Goal: Task Accomplishment & Management: Manage account settings

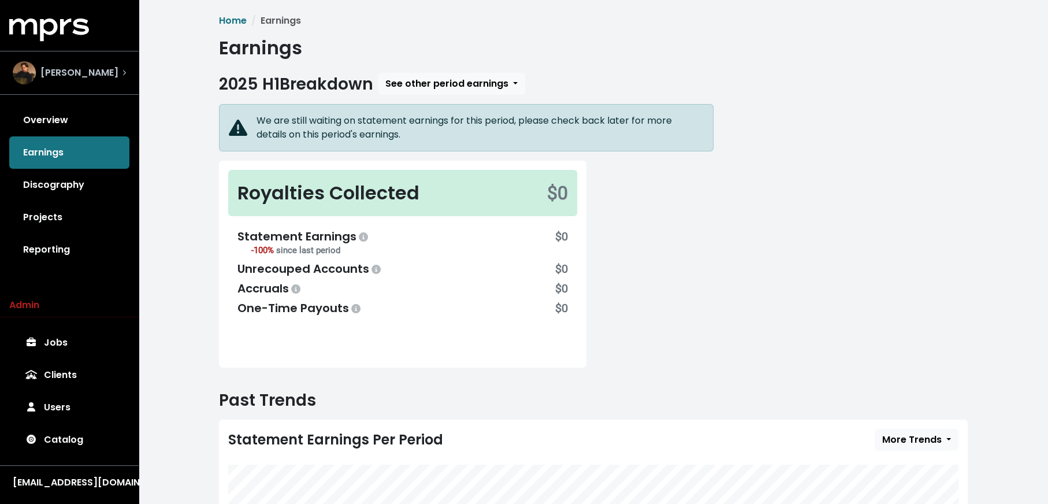
click at [99, 81] on div "[PERSON_NAME]" at bounding box center [69, 72] width 113 height 23
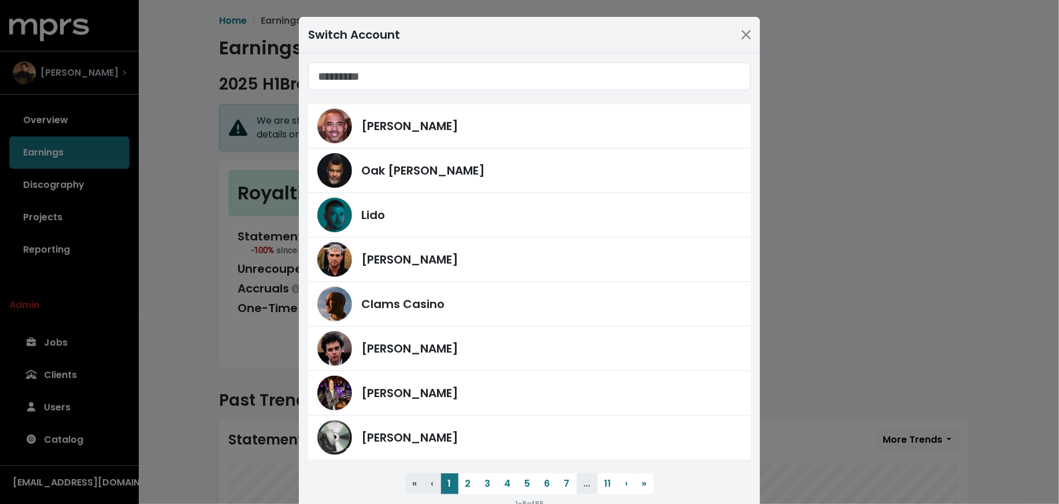
type input "*"
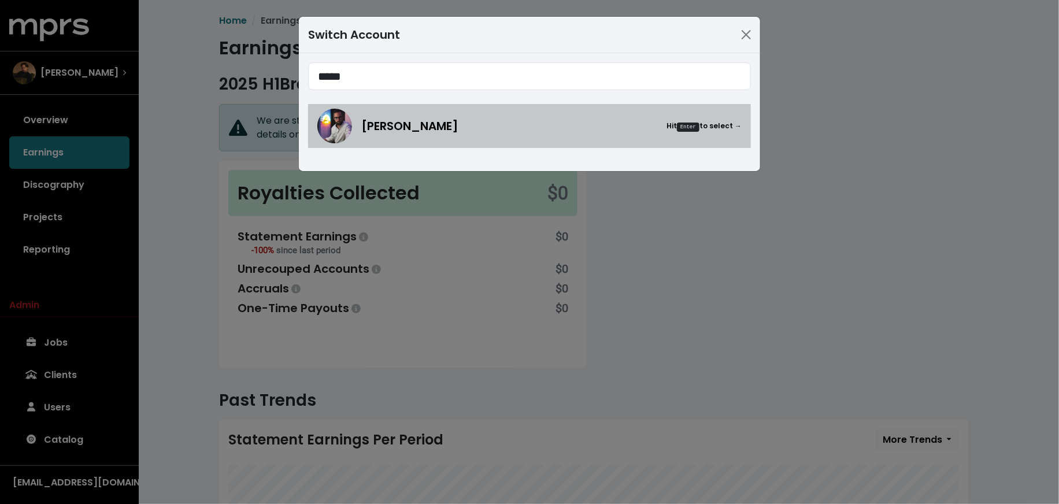
type input "*****"
click at [352, 122] on div "[PERSON_NAME] Hit Enter to select →" at bounding box center [529, 126] width 424 height 35
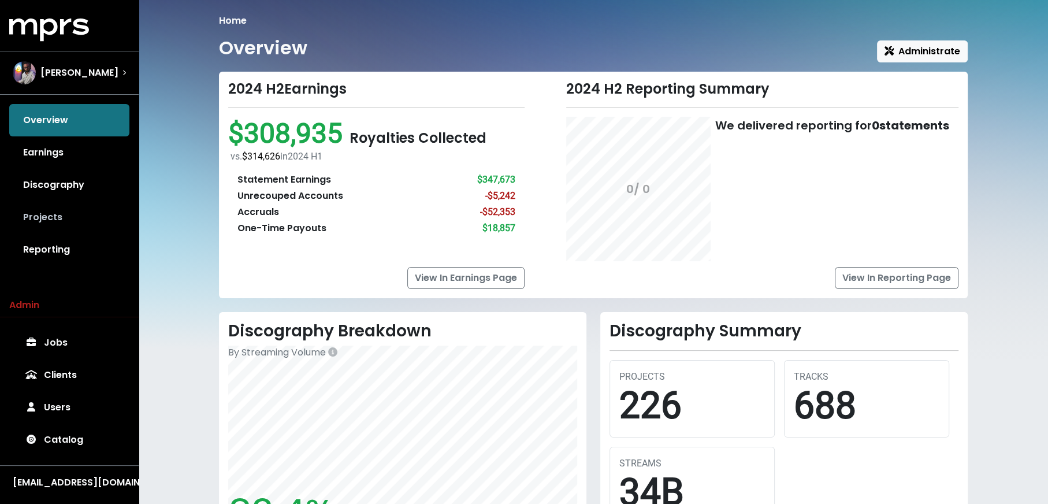
click at [76, 213] on link "Projects" at bounding box center [69, 217] width 120 height 32
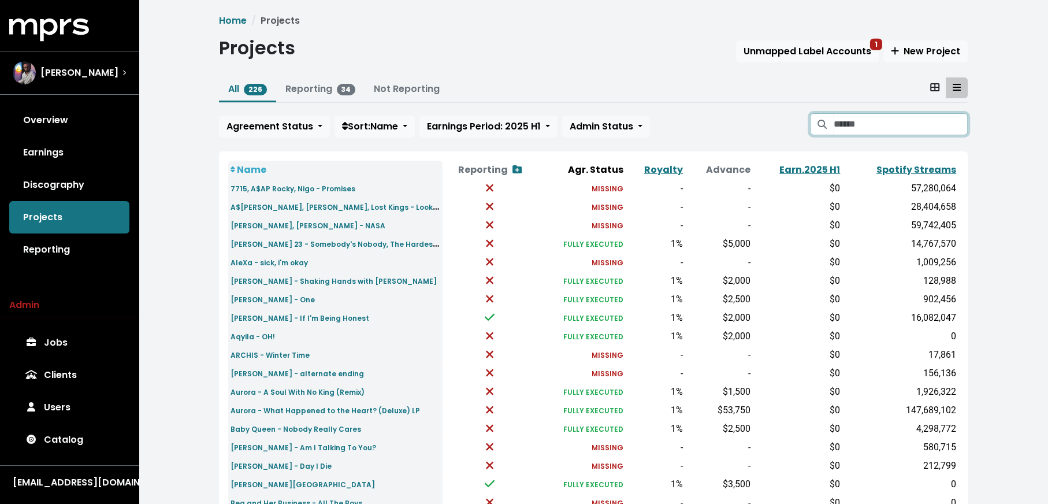
click at [840, 132] on input "Search projects" at bounding box center [901, 124] width 134 height 22
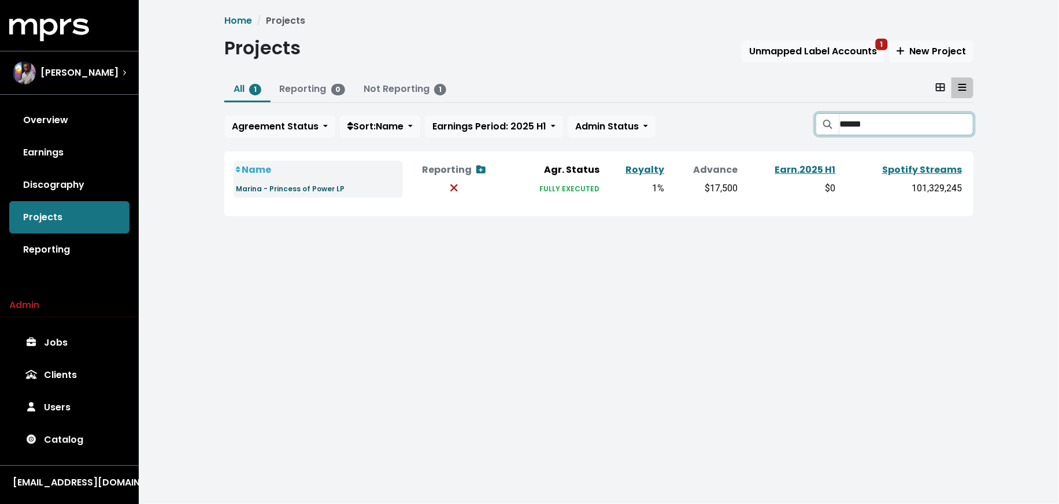
type input "******"
click at [330, 191] on small "Marina - Princess of Power LP" at bounding box center [290, 189] width 109 height 10
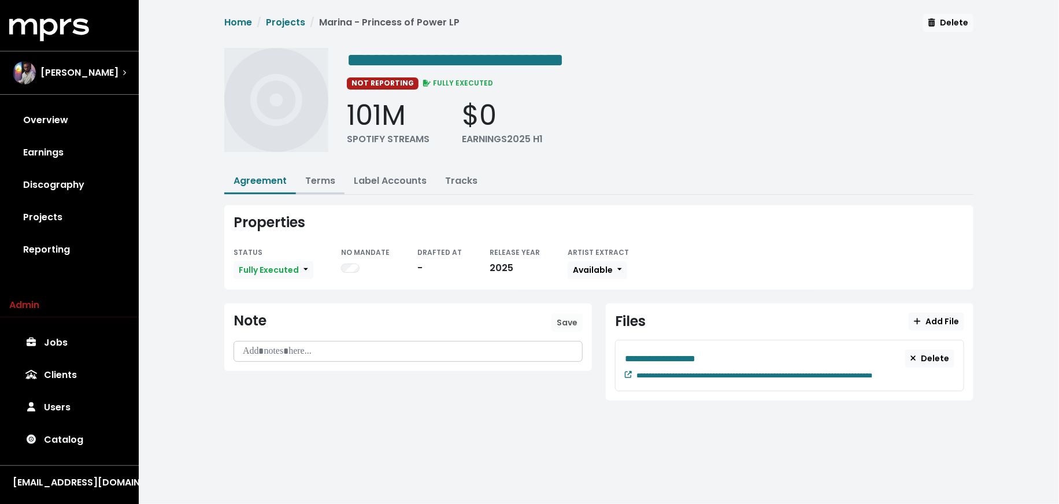
click at [325, 176] on link "Terms" at bounding box center [320, 180] width 30 height 13
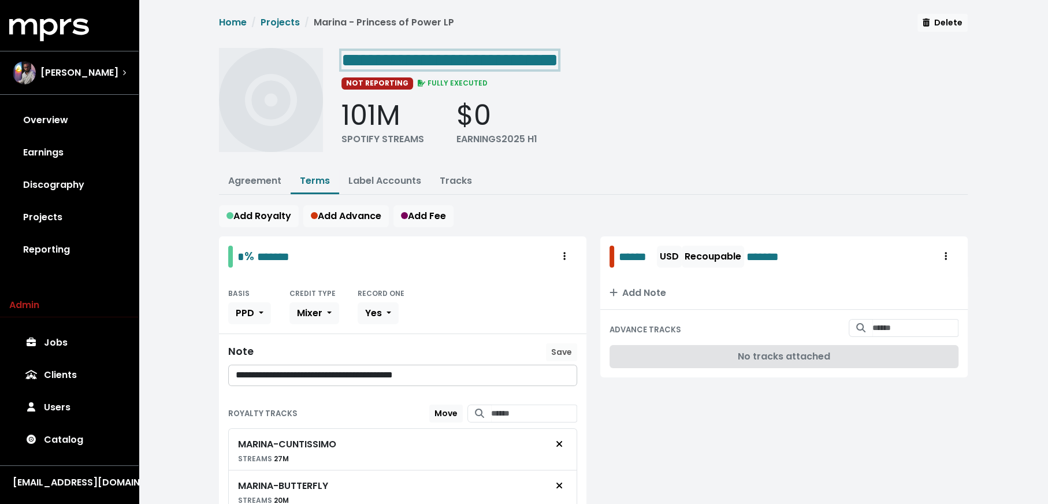
click at [505, 62] on span "**********" at bounding box center [449, 60] width 217 height 18
click at [700, 113] on div "101M SPOTIFY STREAMS $0 EARNINGS 2025 H1" at bounding box center [654, 122] width 626 height 47
click at [99, 72] on span "[PERSON_NAME]" at bounding box center [79, 73] width 78 height 14
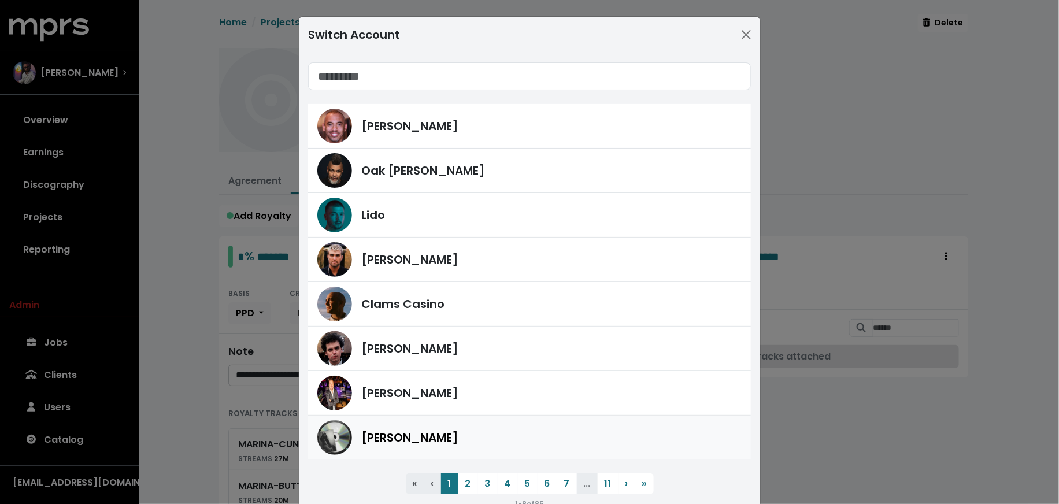
click at [430, 434] on div "[PERSON_NAME]" at bounding box center [551, 437] width 380 height 17
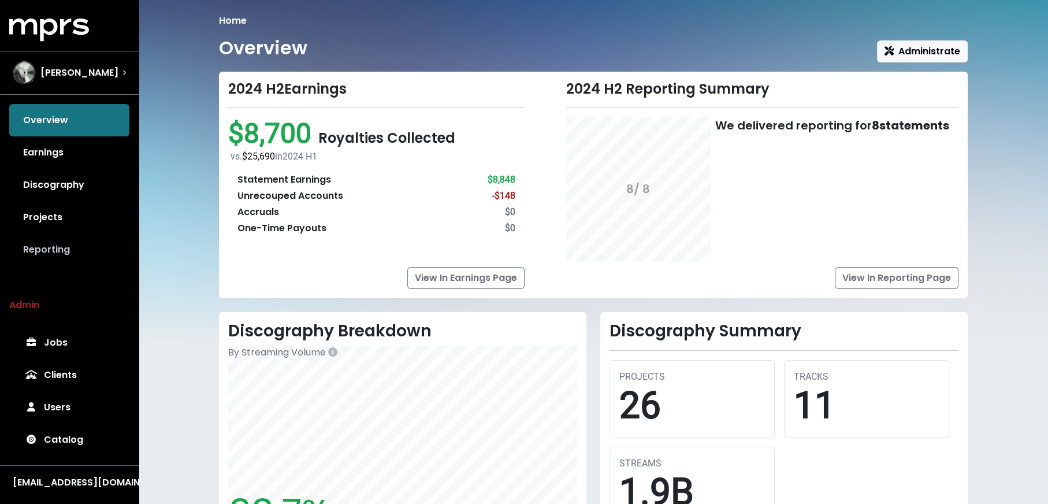
click at [43, 241] on link "Reporting" at bounding box center [69, 249] width 120 height 32
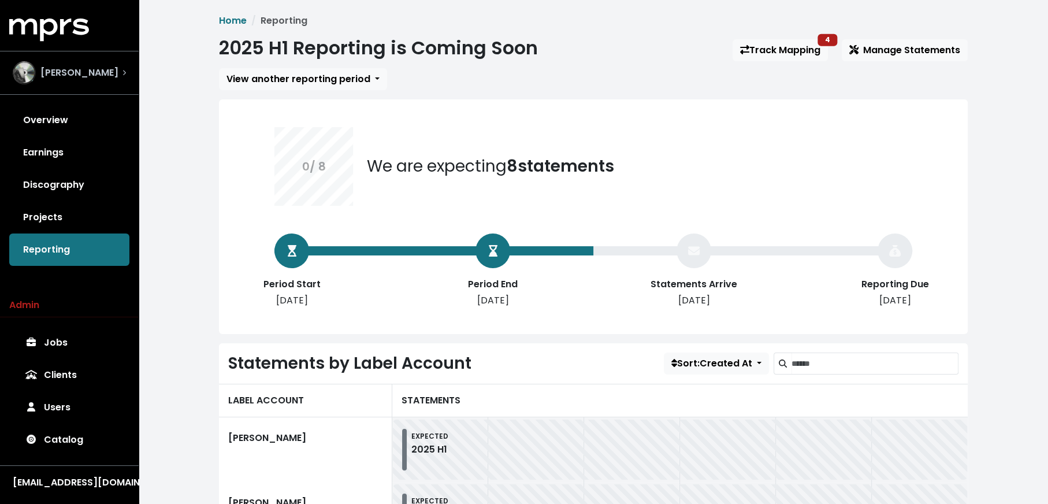
click at [69, 65] on div "[PERSON_NAME]" at bounding box center [66, 72] width 106 height 23
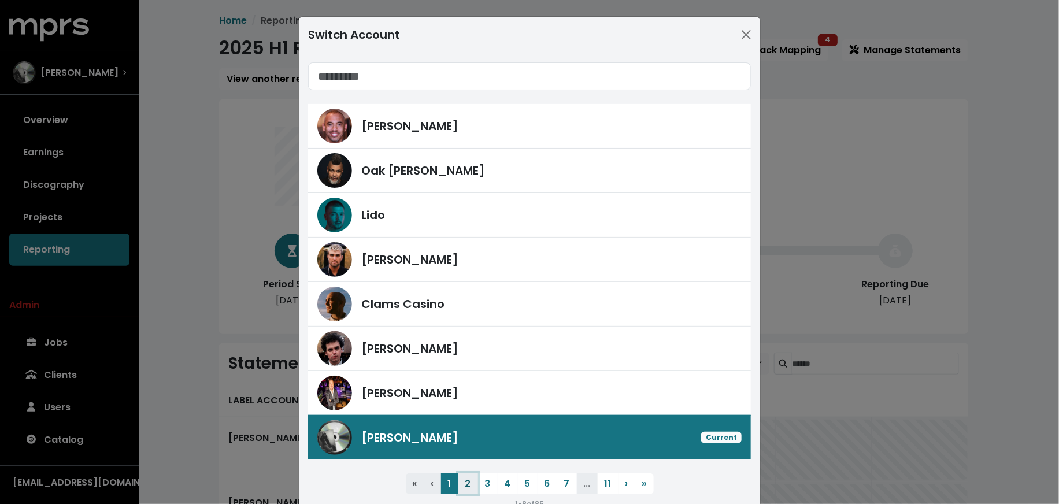
click at [466, 475] on button "2" at bounding box center [468, 483] width 20 height 21
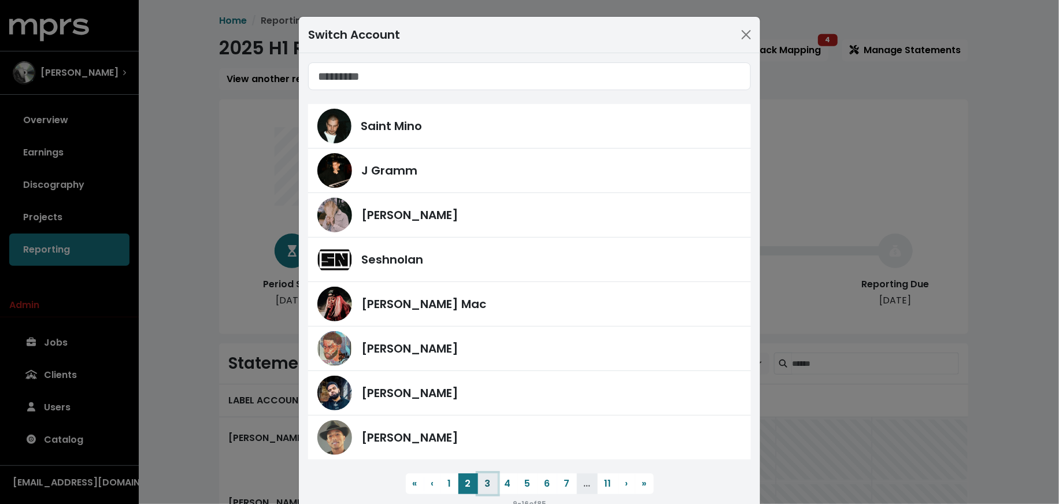
click at [479, 484] on button "3" at bounding box center [488, 483] width 20 height 21
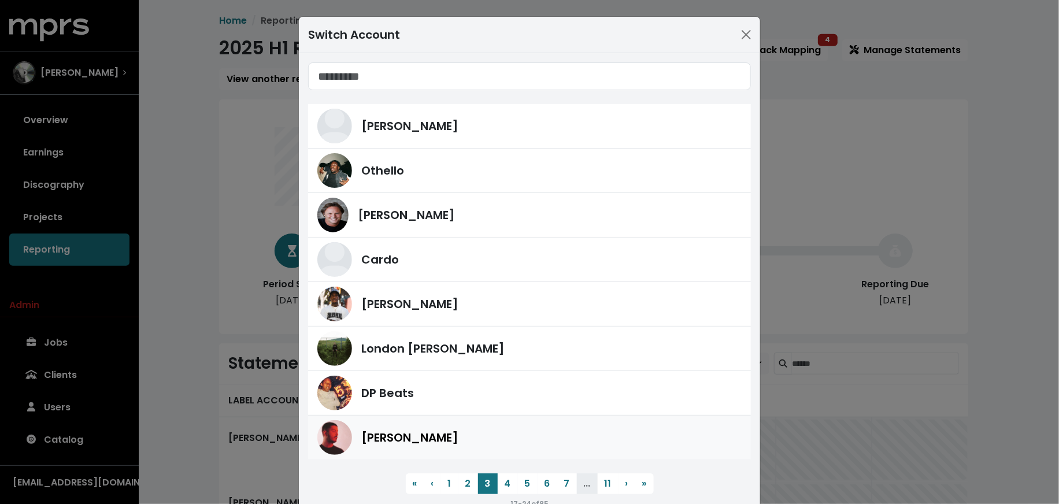
click at [469, 447] on div "[PERSON_NAME]" at bounding box center [529, 437] width 424 height 35
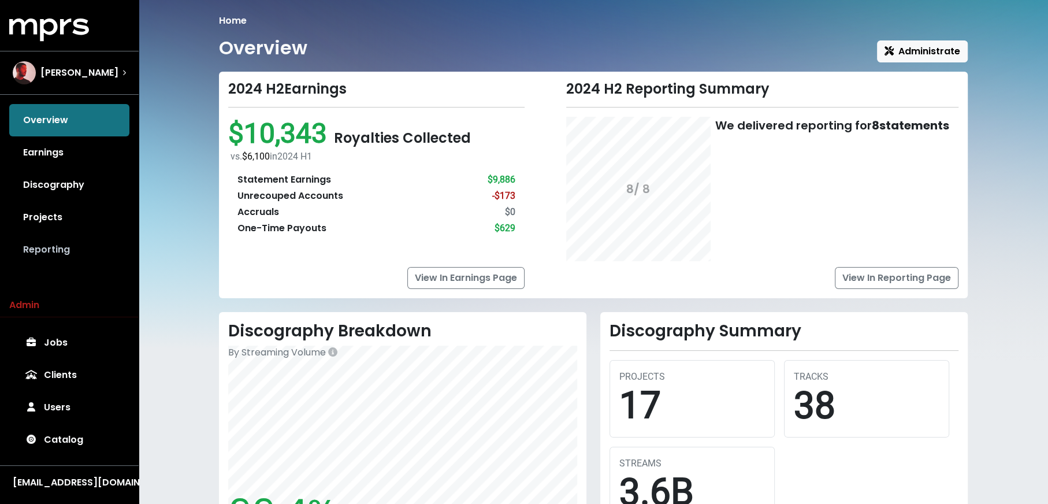
click at [96, 245] on link "Reporting" at bounding box center [69, 249] width 120 height 32
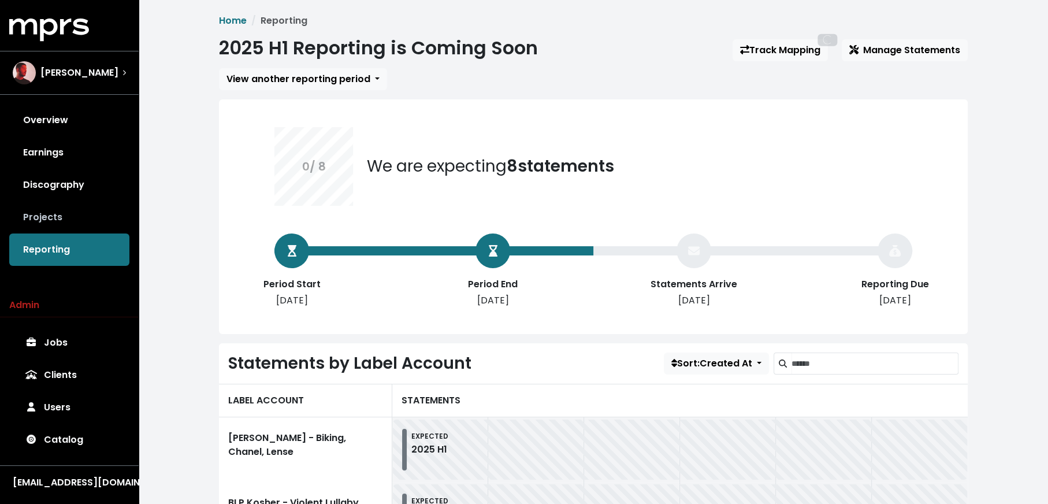
click at [92, 209] on link "Projects" at bounding box center [69, 217] width 120 height 32
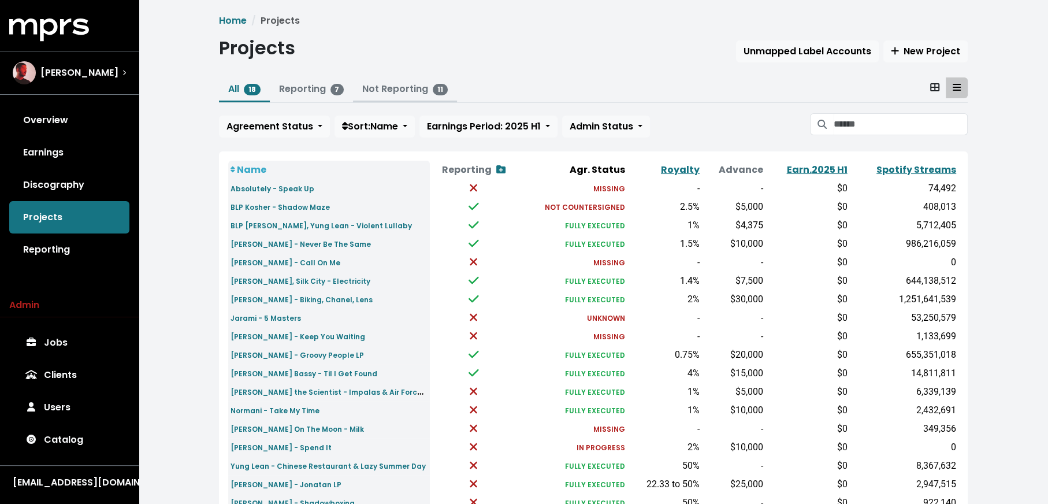
click at [404, 95] on link "Not Reporting 11" at bounding box center [405, 88] width 86 height 13
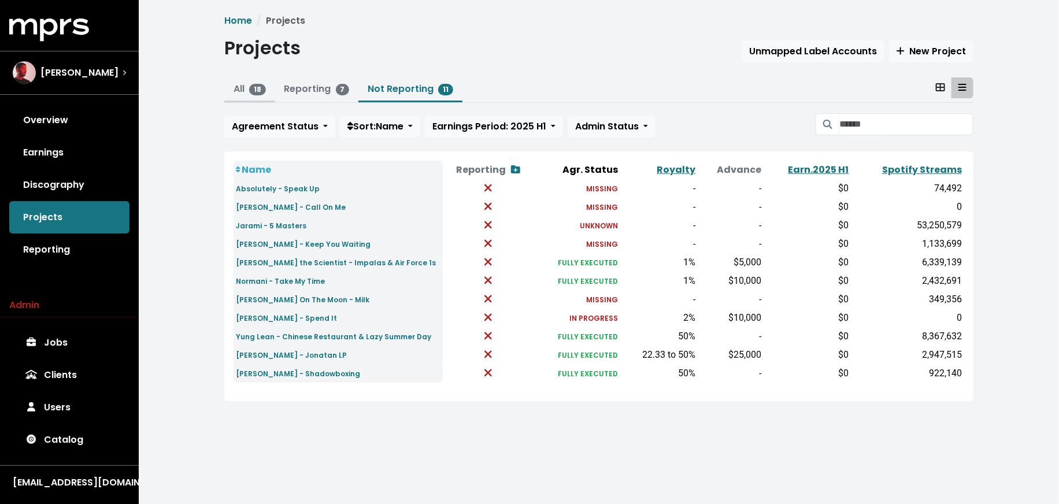
click at [240, 93] on link "All 18" at bounding box center [249, 88] width 32 height 13
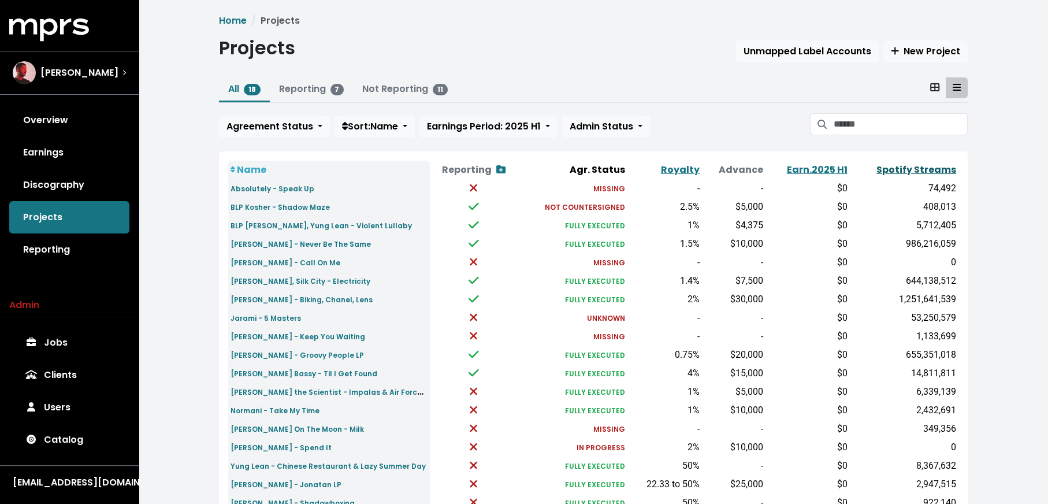
click at [885, 165] on link "Spotify Streams" at bounding box center [917, 169] width 80 height 13
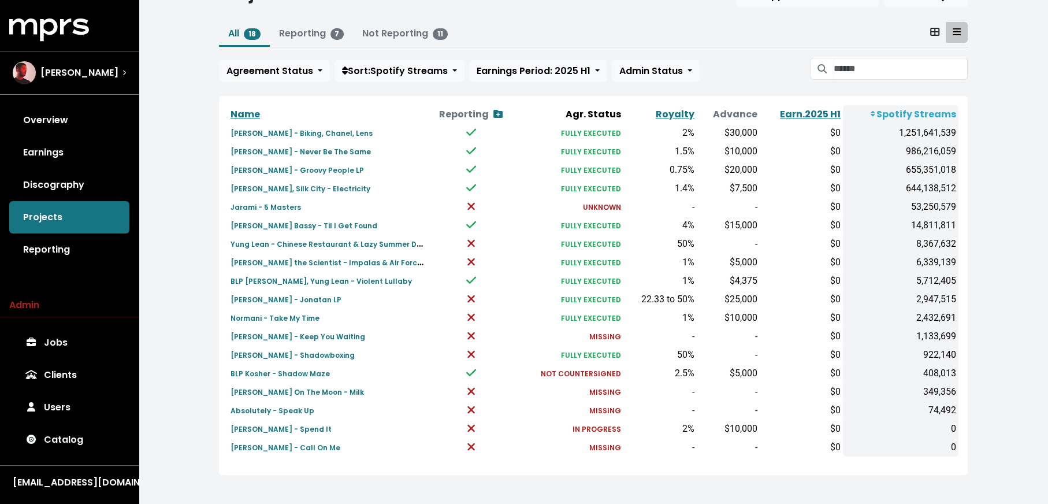
scroll to position [57, 0]
click at [251, 204] on small "Jarami - 5 Masters" at bounding box center [266, 205] width 70 height 10
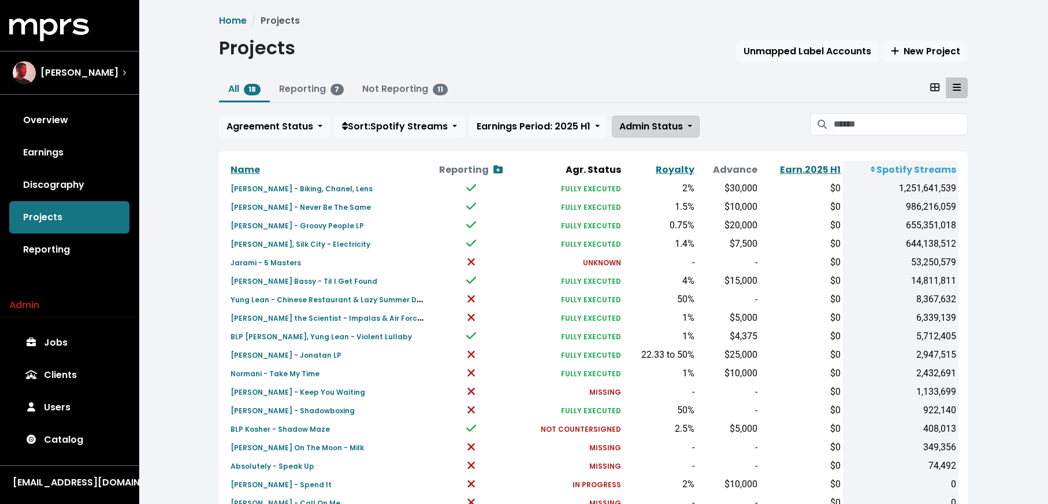
click at [653, 131] on span "Admin Status" at bounding box center [651, 126] width 64 height 13
click at [659, 190] on link "Admin'd by MPRS" at bounding box center [671, 189] width 118 height 18
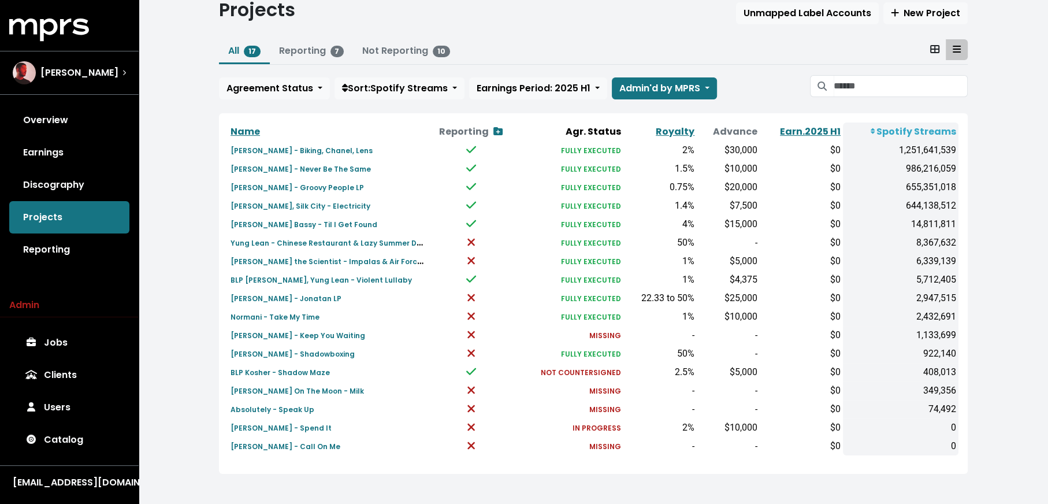
scroll to position [39, 0]
drag, startPoint x: 471, startPoint y: 244, endPoint x: 484, endPoint y: 245, distance: 12.7
click at [484, 245] on td at bounding box center [471, 242] width 87 height 18
click at [288, 443] on small "[PERSON_NAME] - Call On Me" at bounding box center [286, 446] width 110 height 10
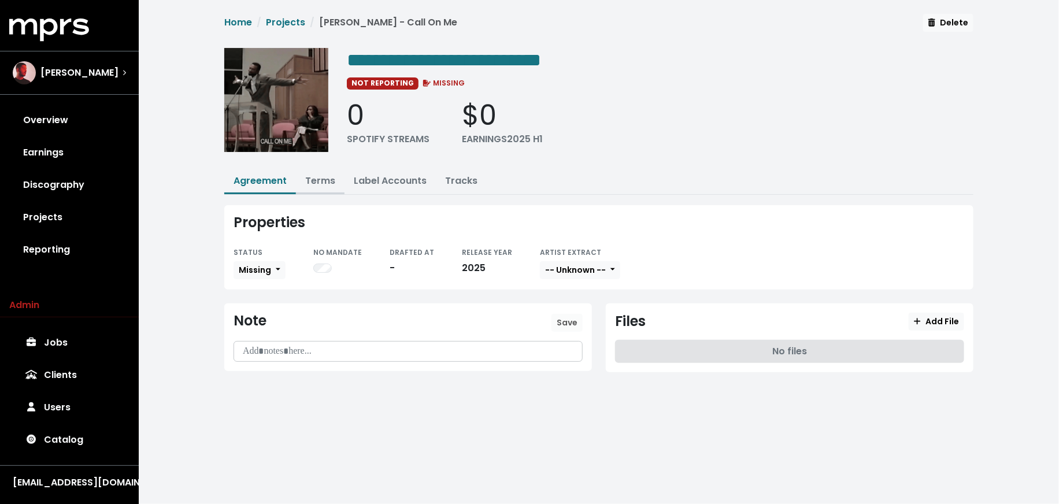
click at [324, 177] on link "Terms" at bounding box center [320, 180] width 30 height 13
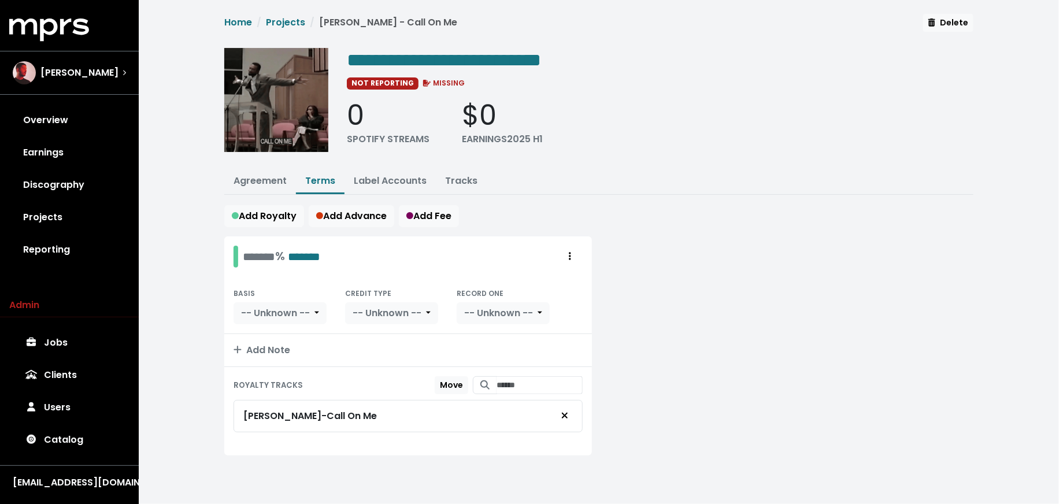
click at [449, 164] on div "**********" at bounding box center [598, 246] width 763 height 465
click at [455, 179] on link "Tracks" at bounding box center [461, 180] width 32 height 13
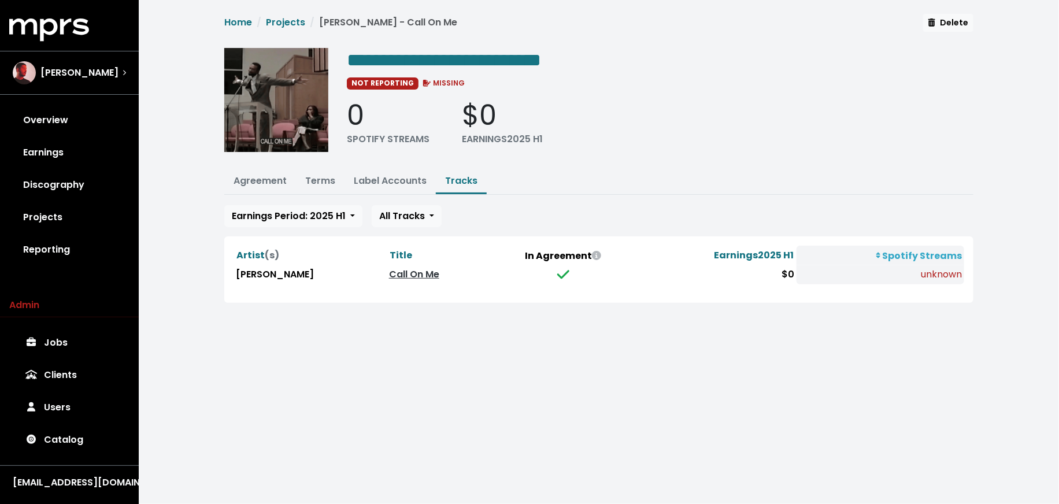
click at [403, 280] on td "Call On Me" at bounding box center [438, 274] width 102 height 19
click at [402, 270] on link "Call On Me" at bounding box center [414, 274] width 50 height 13
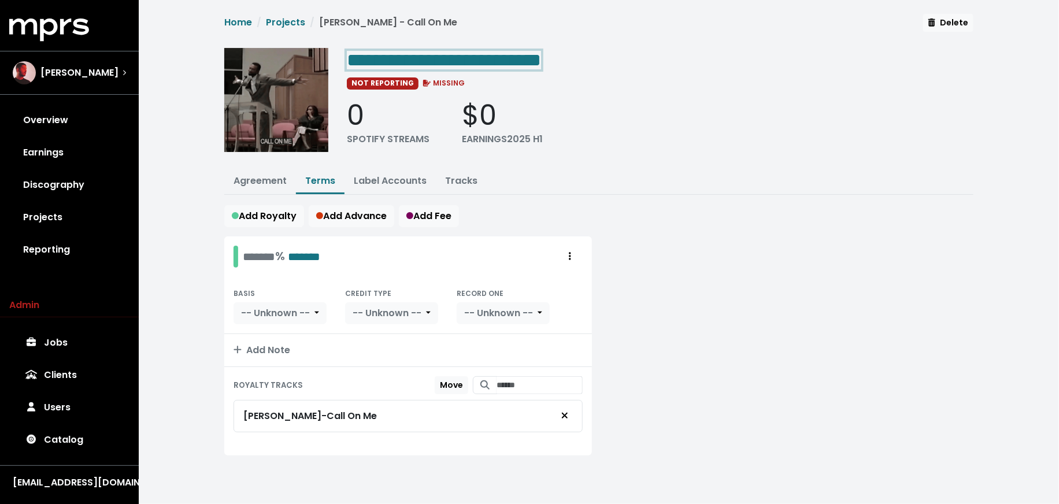
click at [541, 56] on span "**********" at bounding box center [444, 60] width 194 height 18
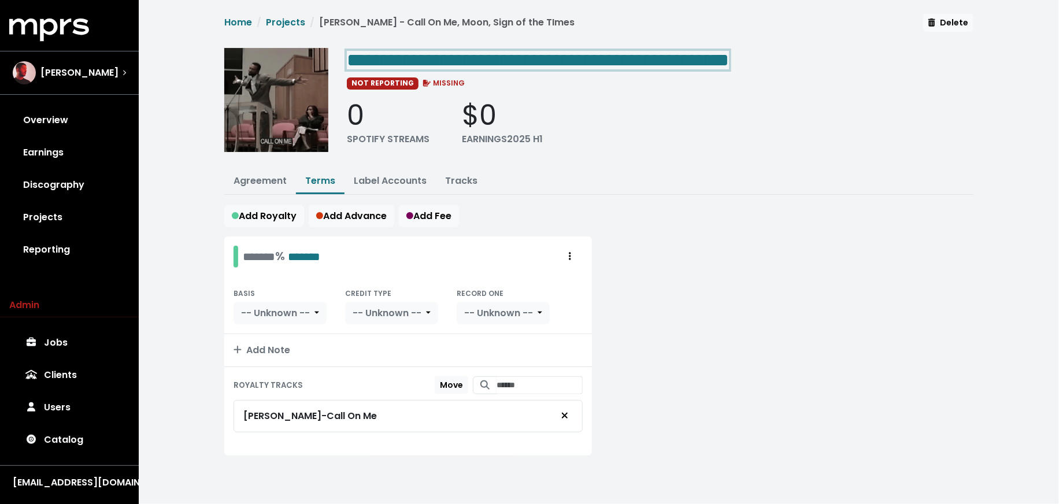
click at [729, 59] on span "**********" at bounding box center [538, 60] width 382 height 18
click at [729, 61] on span "**********" at bounding box center [538, 60] width 382 height 18
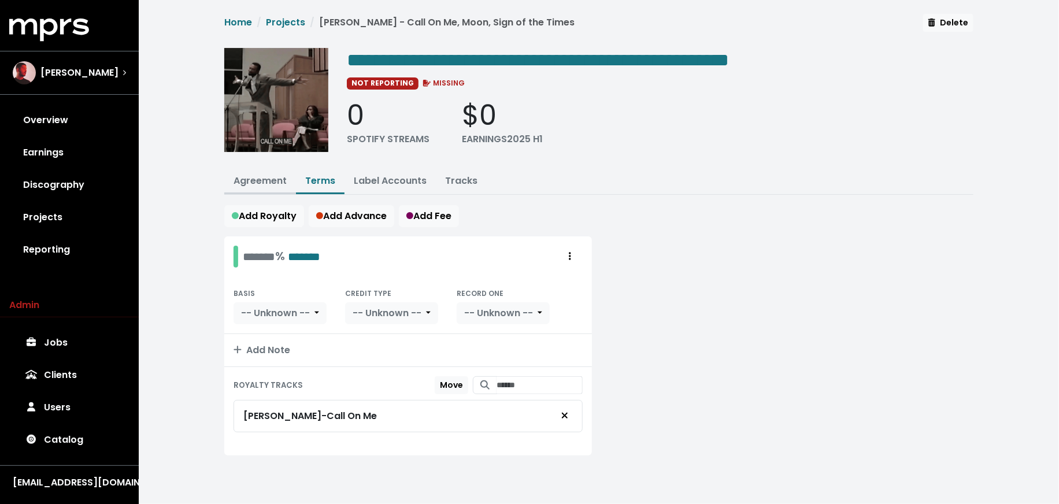
click at [237, 179] on link "Agreement" at bounding box center [259, 180] width 53 height 13
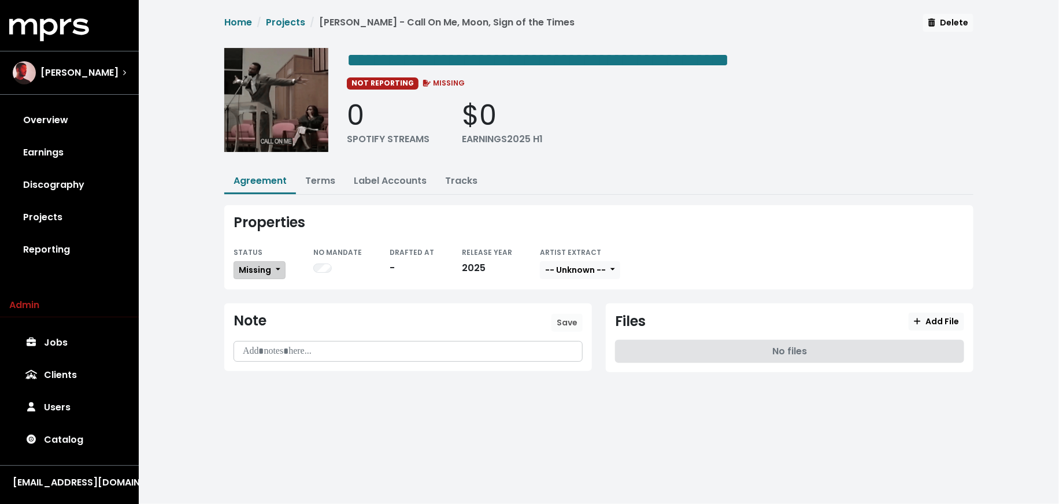
click at [259, 269] on span "Missing" at bounding box center [255, 270] width 32 height 12
click at [275, 330] on link "In Progress" at bounding box center [288, 330] width 109 height 18
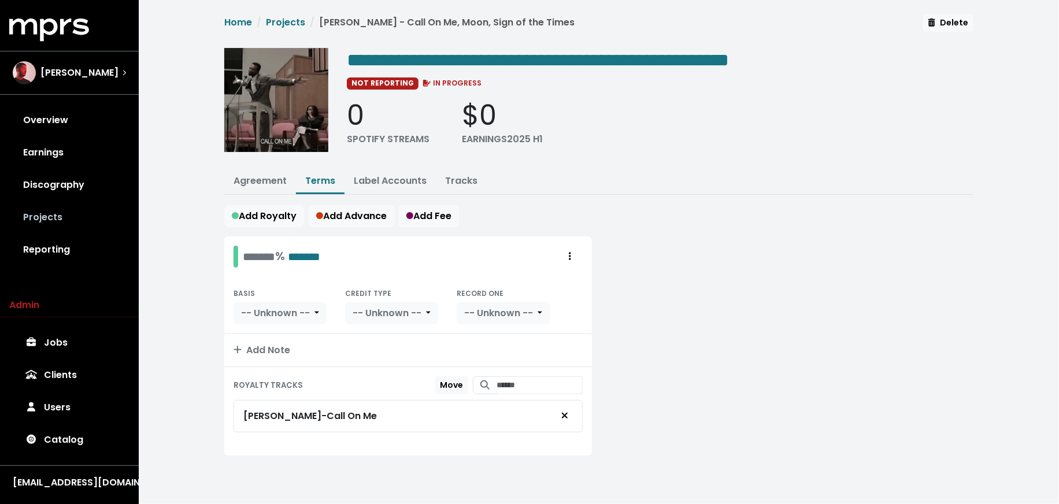
click at [55, 214] on link "Projects" at bounding box center [69, 217] width 120 height 32
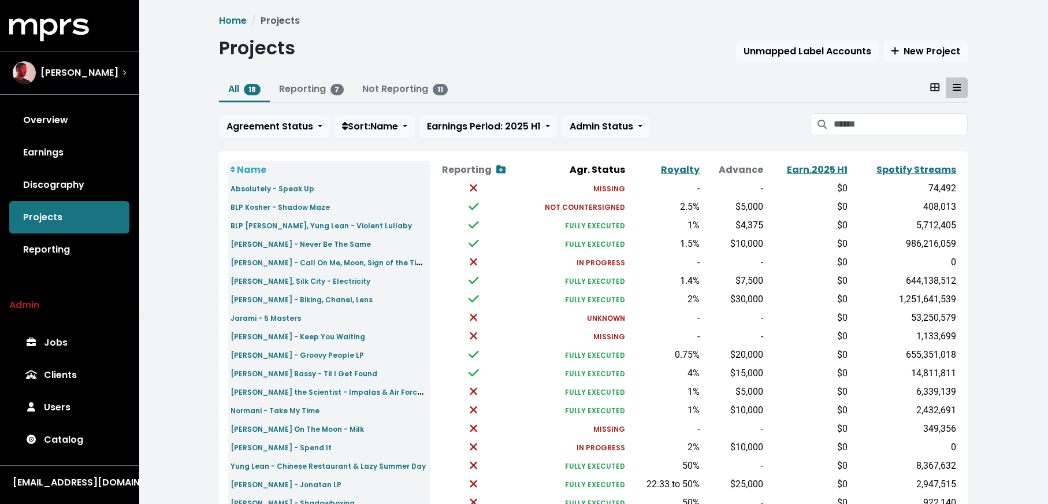
click at [932, 174] on link "Spotify Streams" at bounding box center [917, 169] width 80 height 13
